Goal: Check status

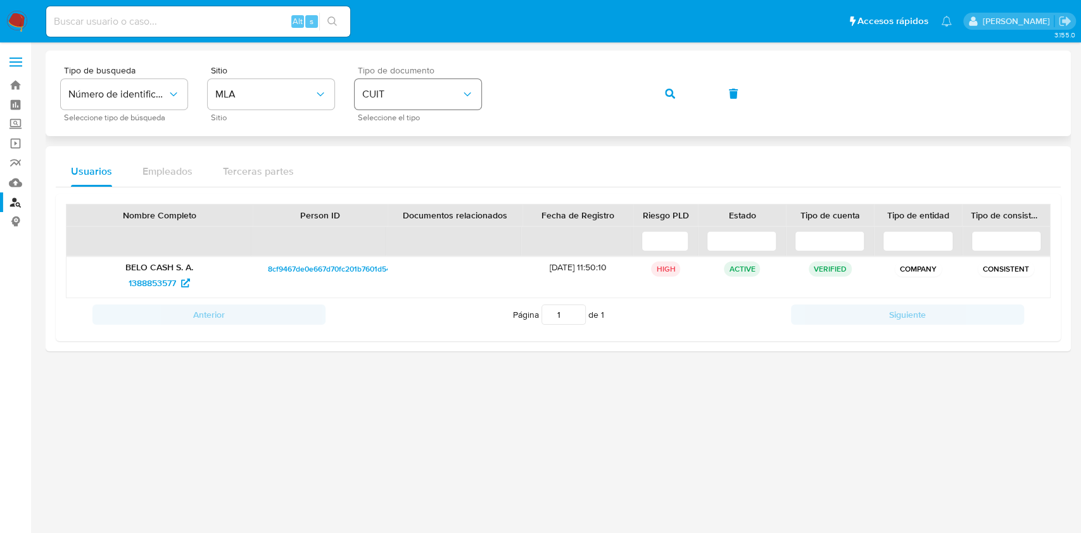
click at [456, 102] on button "CUIT" at bounding box center [417, 94] width 127 height 30
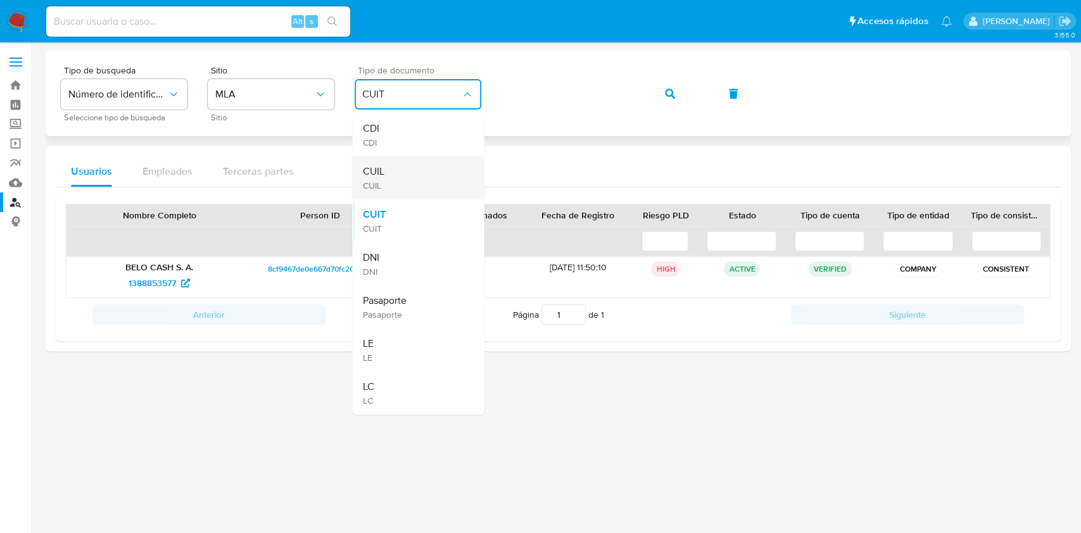
click at [418, 182] on div "CUIL CUIL" at bounding box center [414, 177] width 104 height 43
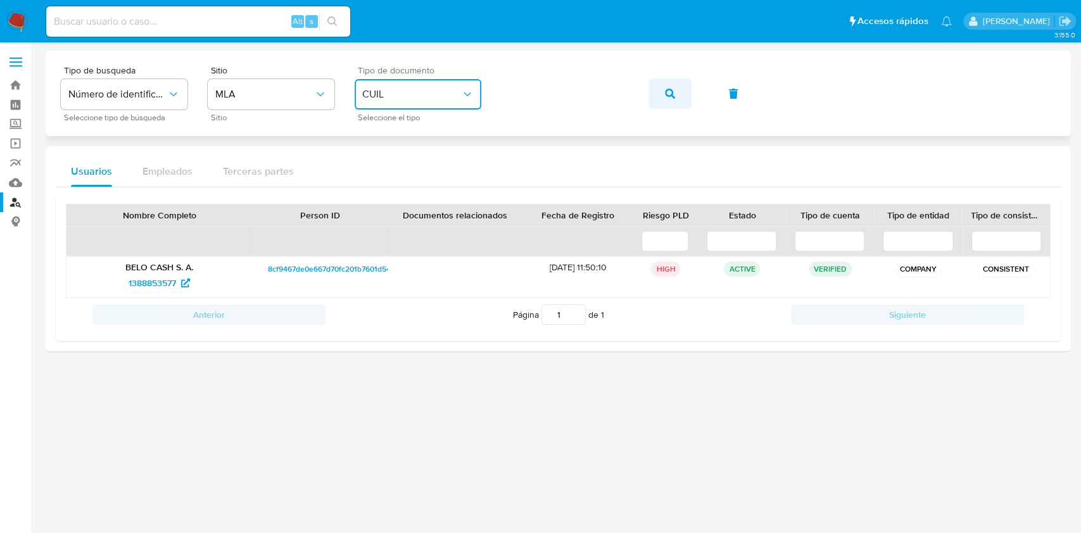
click at [674, 94] on button "button" at bounding box center [669, 93] width 43 height 30
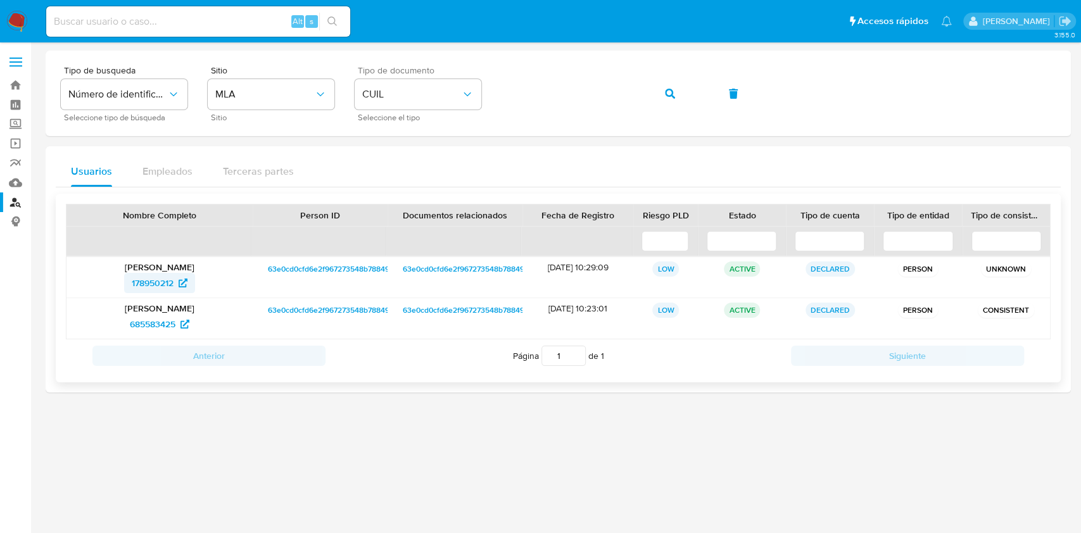
click at [158, 289] on span "178950212" at bounding box center [153, 283] width 42 height 20
click at [262, 21] on input at bounding box center [198, 21] width 304 height 16
paste input "94113240"
type input "94113240"
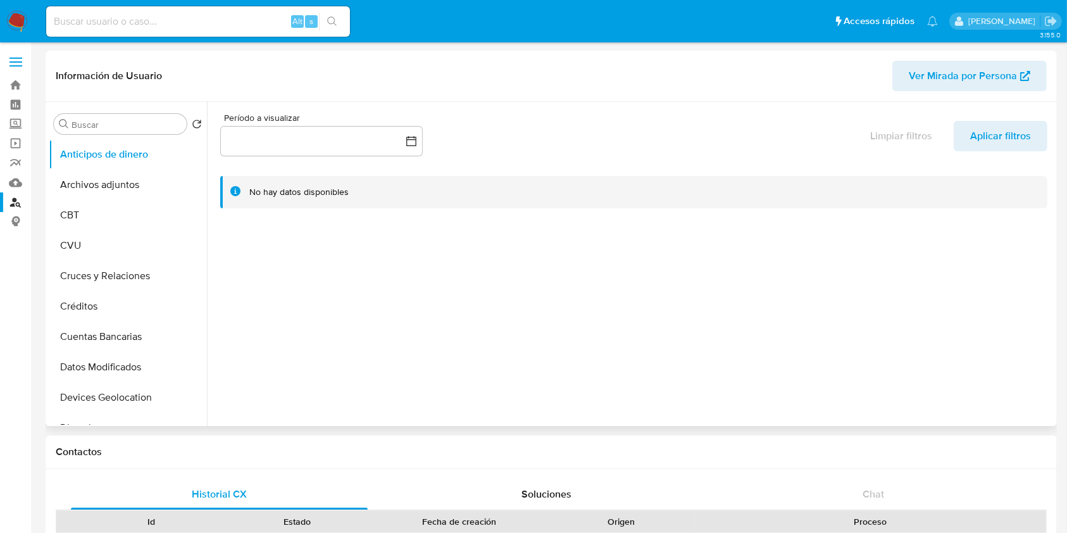
select select "10"
click at [208, 171] on div at bounding box center [630, 264] width 847 height 324
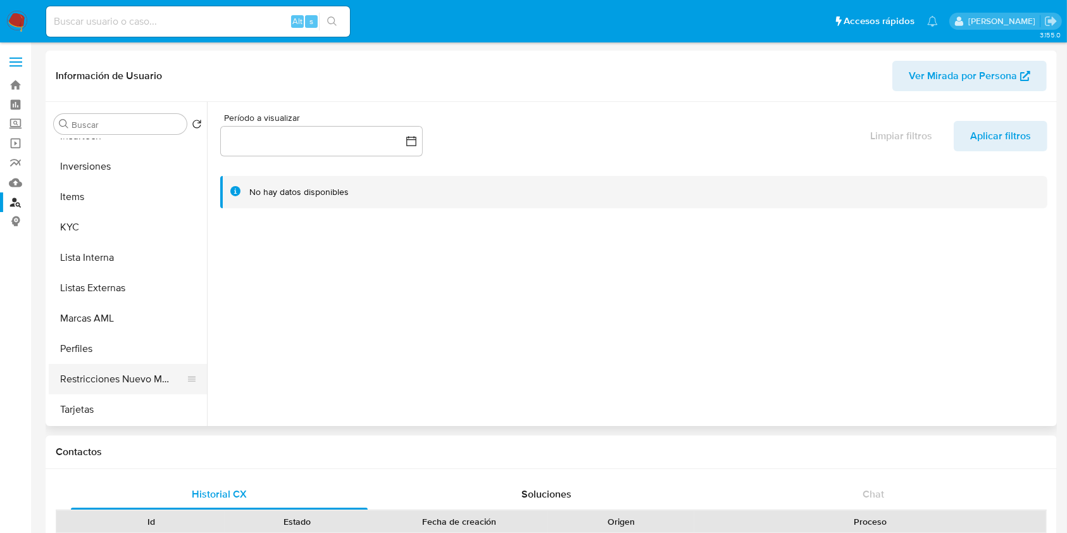
click at [102, 386] on button "Restricciones Nuevo Mundo" at bounding box center [123, 379] width 148 height 30
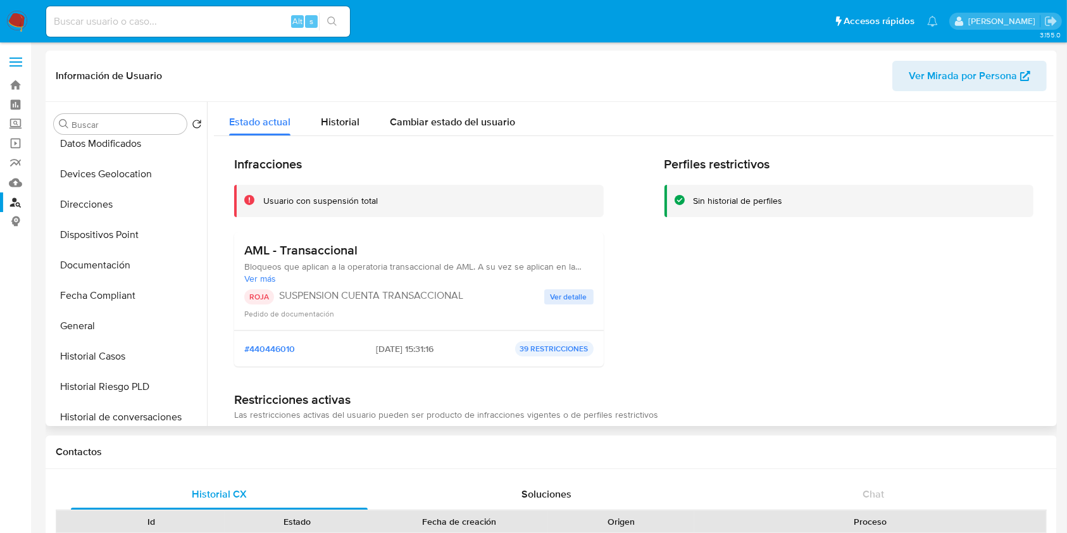
scroll to position [226, 0]
click at [101, 351] on button "Historial Casos" at bounding box center [123, 354] width 148 height 30
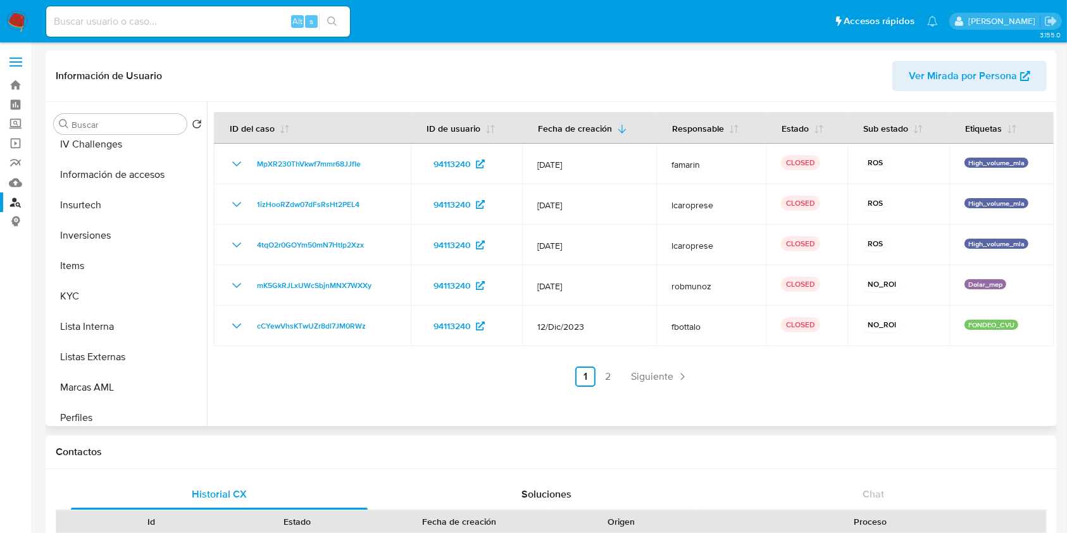
scroll to position [596, 0]
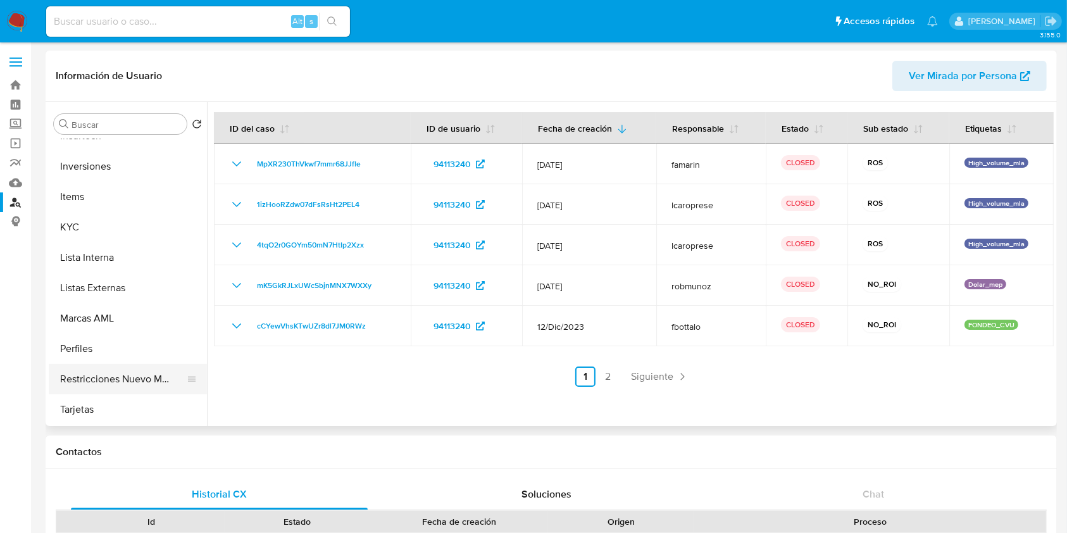
click at [145, 377] on button "Restricciones Nuevo Mundo" at bounding box center [123, 379] width 148 height 30
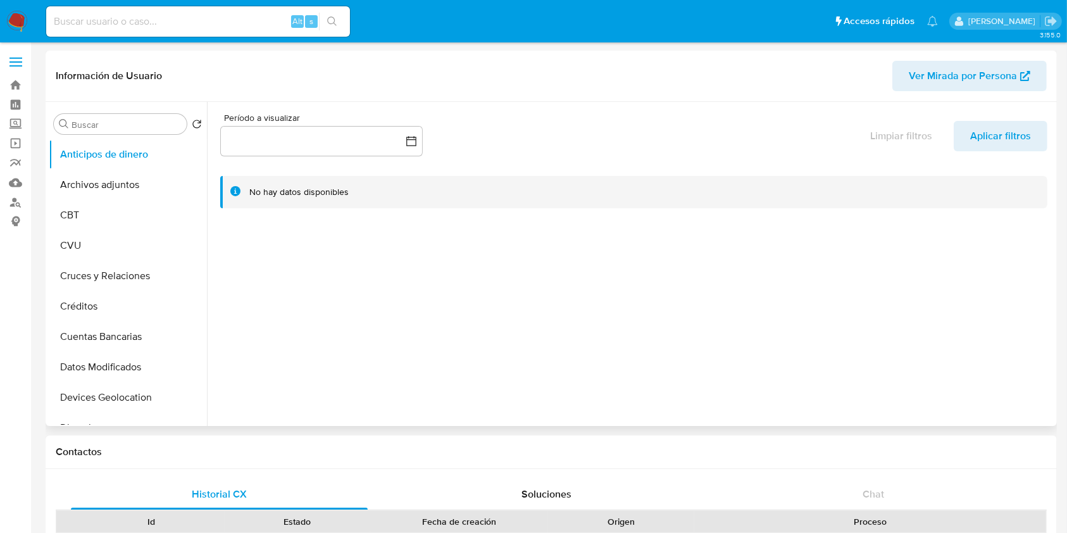
select select "10"
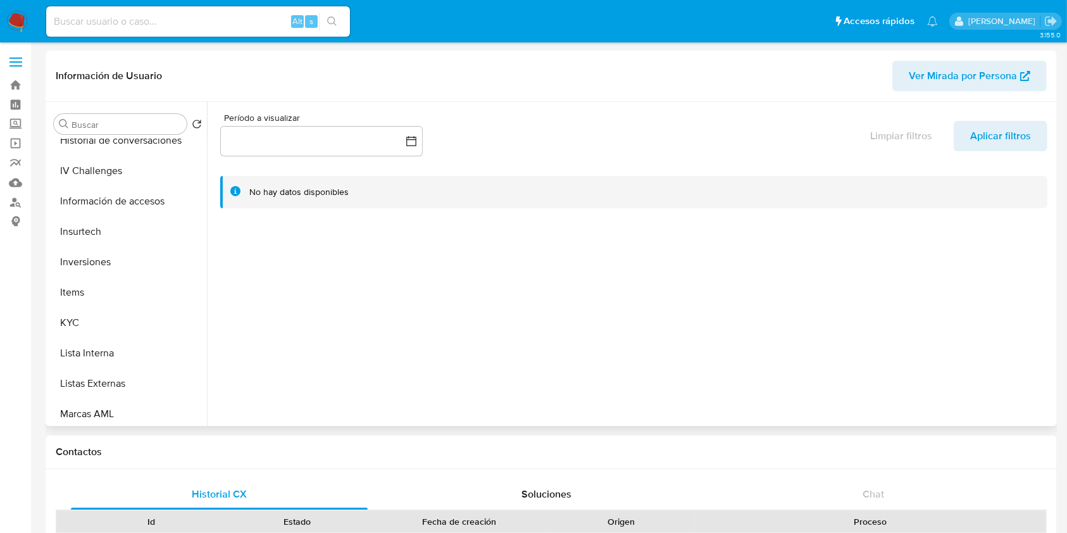
scroll to position [511, 0]
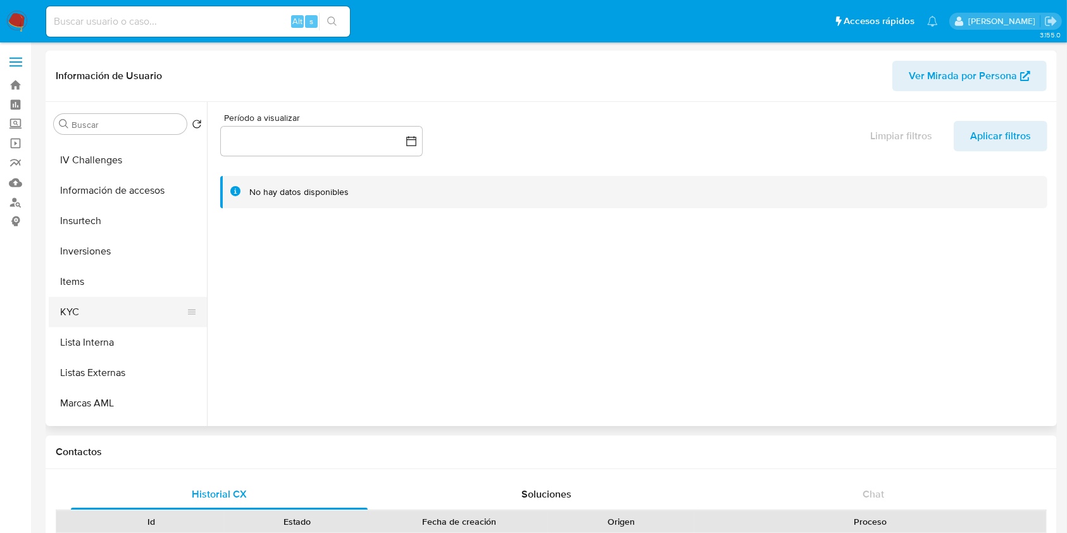
click at [118, 315] on button "KYC" at bounding box center [123, 312] width 148 height 30
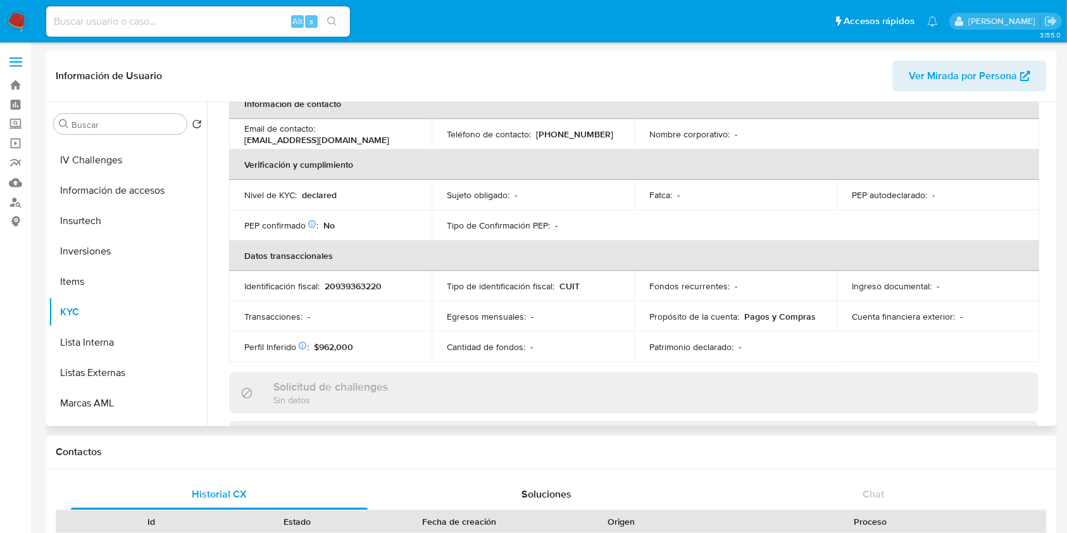
scroll to position [267, 0]
